Goal: Task Accomplishment & Management: Manage account settings

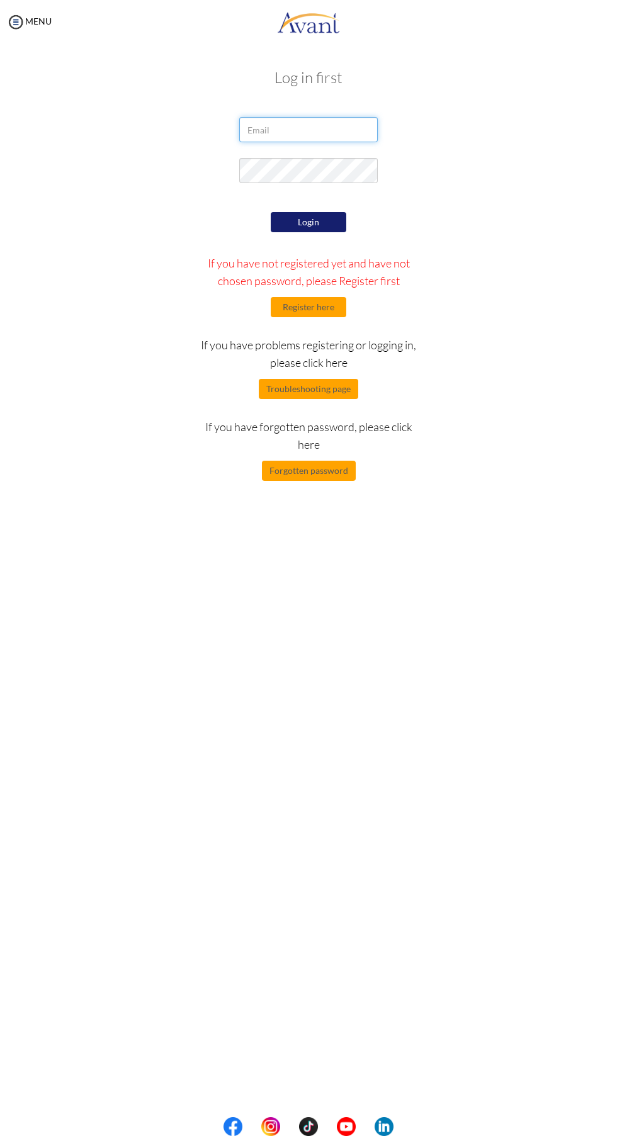
click at [339, 130] on input "email" at bounding box center [308, 129] width 138 height 25
type input "[EMAIL_ADDRESS][DOMAIN_NAME]"
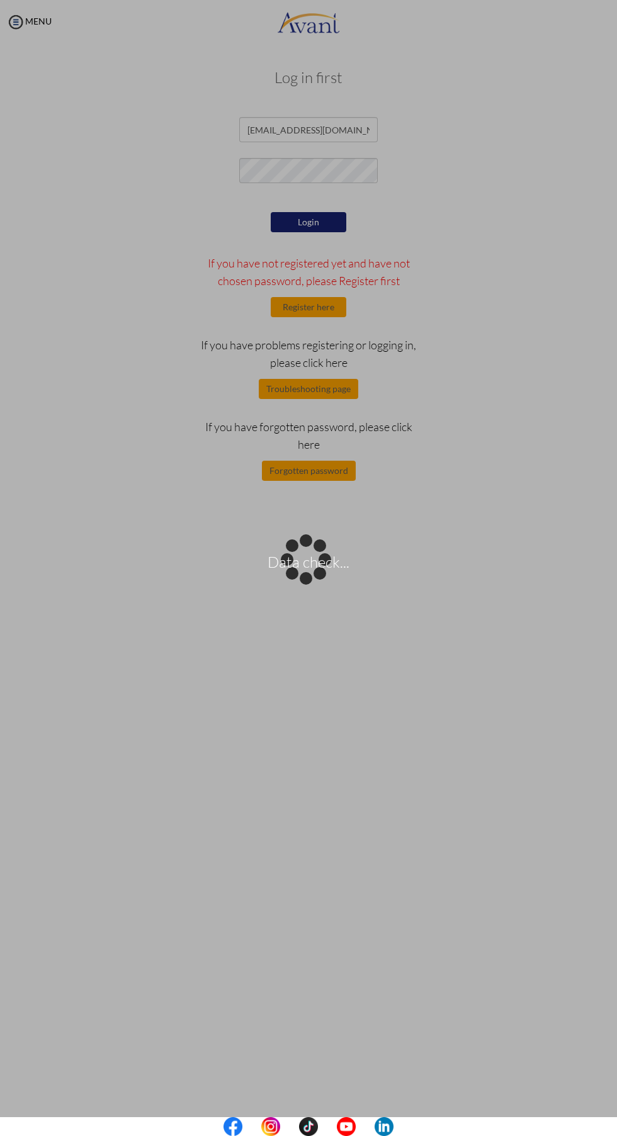
click at [317, 559] on div "Data check..." at bounding box center [308, 568] width 18 height 18
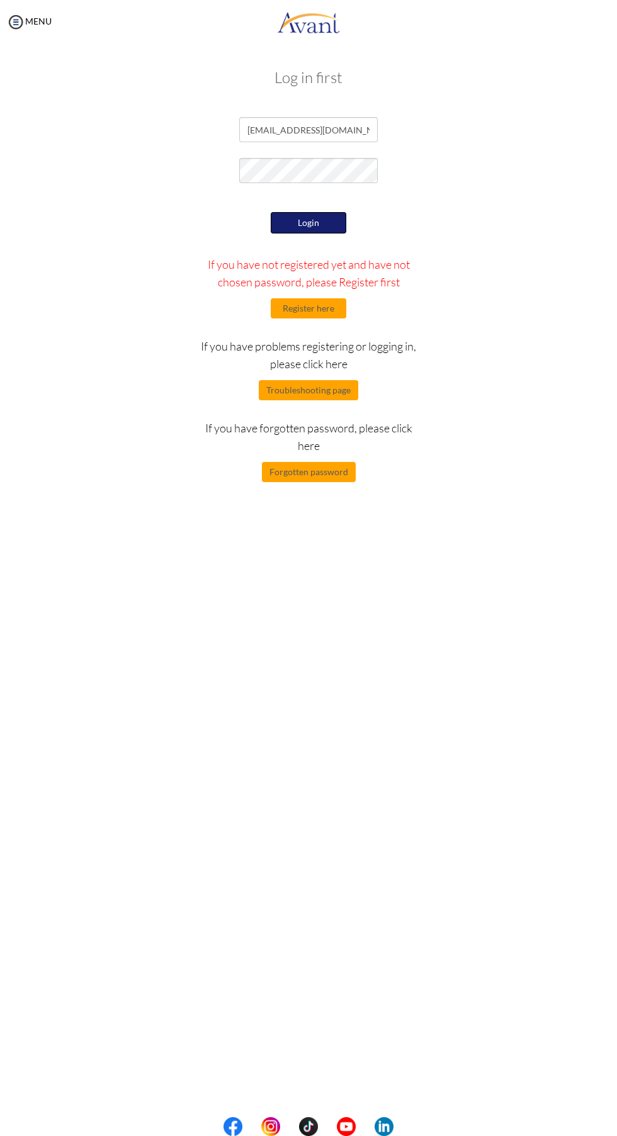
click at [332, 230] on button "Login" at bounding box center [308, 222] width 75 height 21
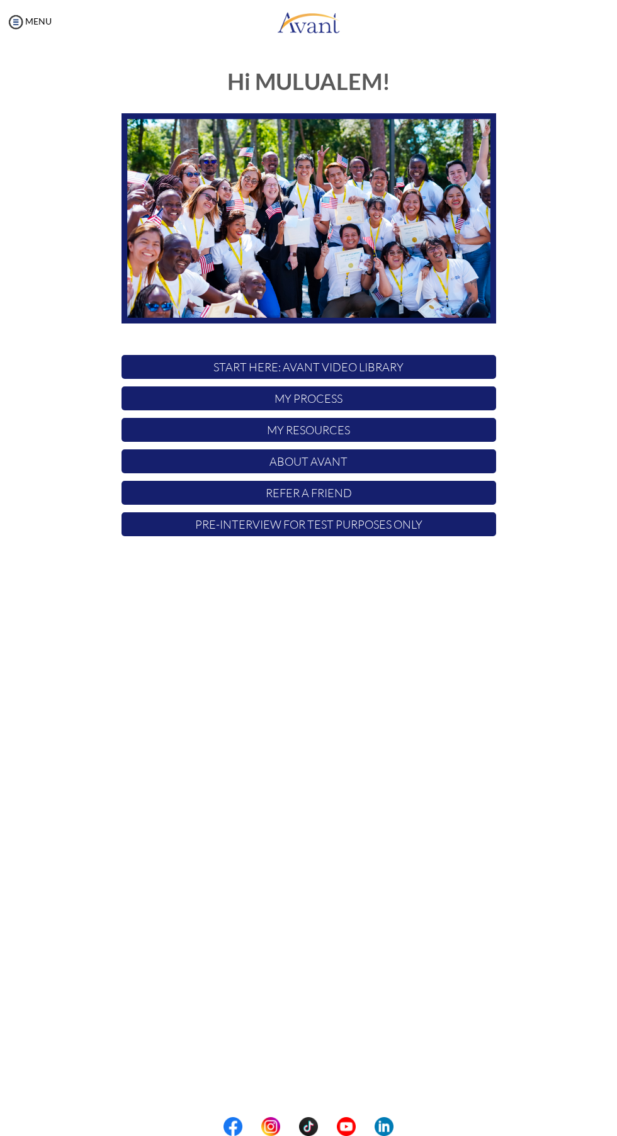
click at [350, 393] on p "My Process" at bounding box center [308, 398] width 374 height 24
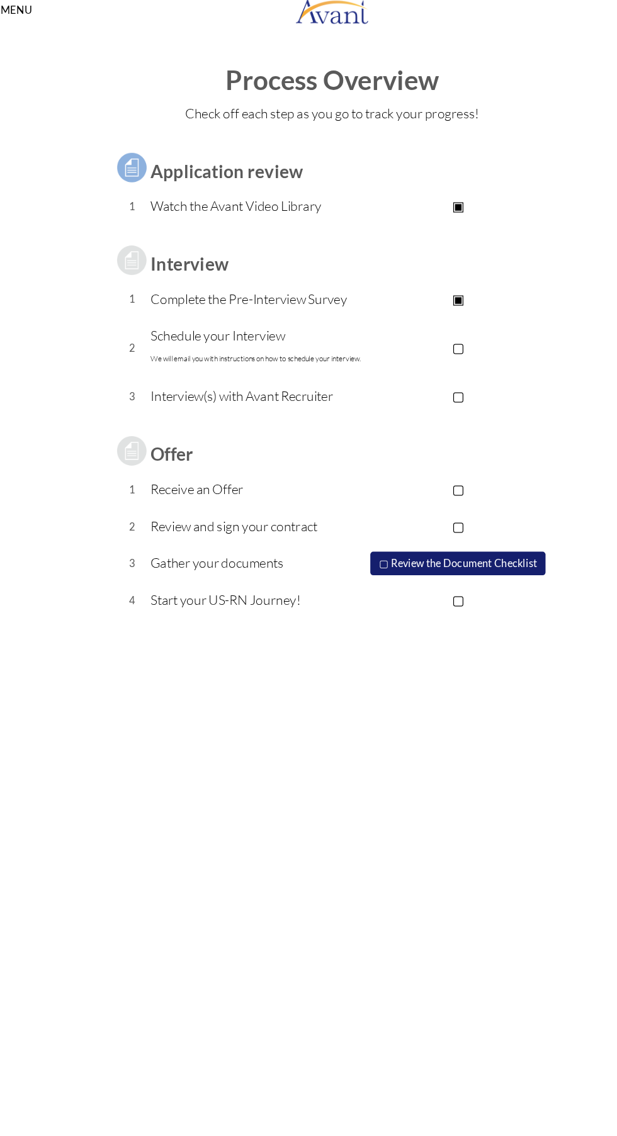
click at [437, 311] on p "▢" at bounding box center [416, 310] width 159 height 18
click at [425, 347] on p "▢" at bounding box center [416, 351] width 159 height 18
